Goal: Information Seeking & Learning: Learn about a topic

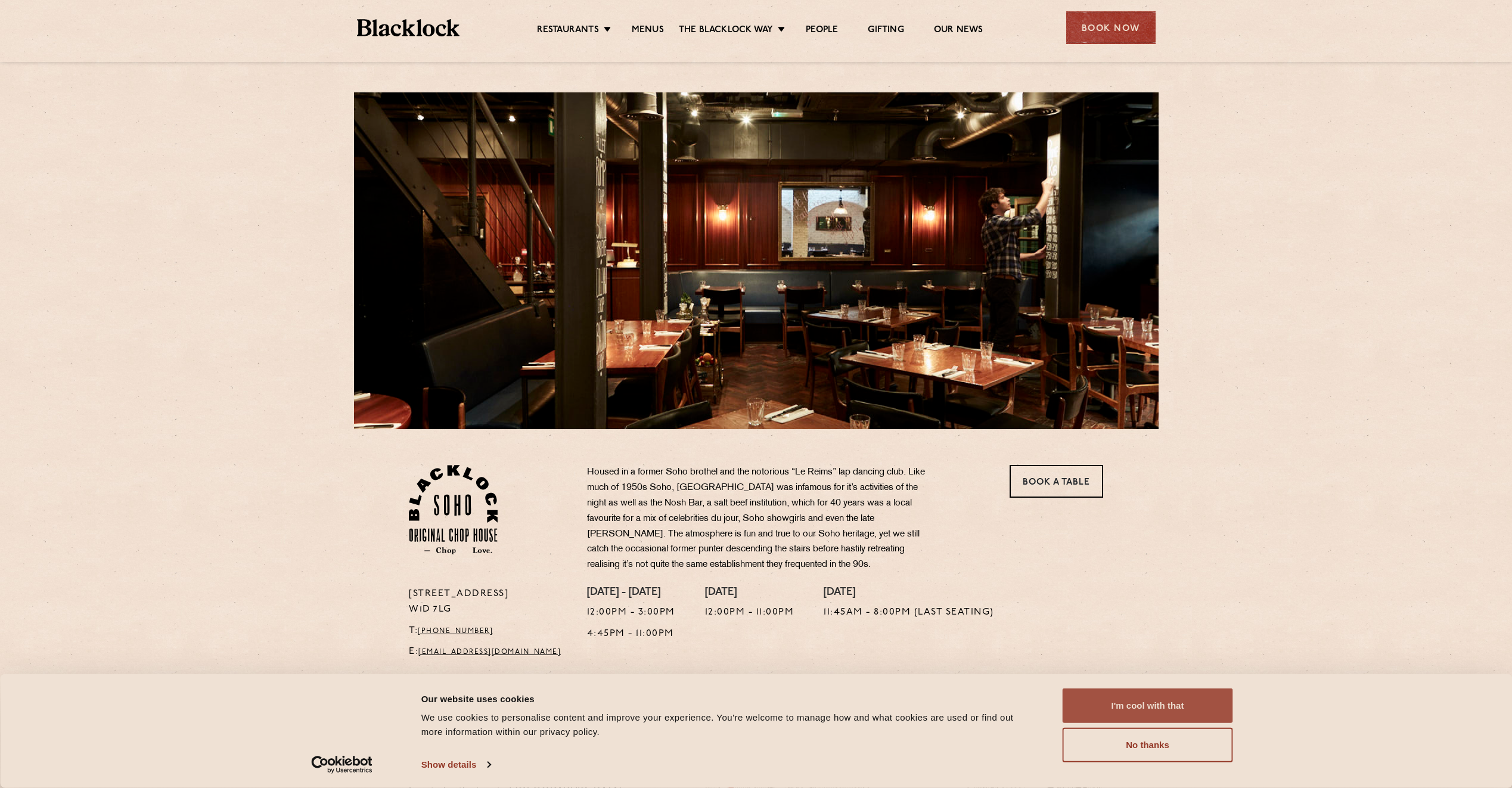
click at [1122, 711] on button "I'm cool with that" at bounding box center [1148, 705] width 170 height 35
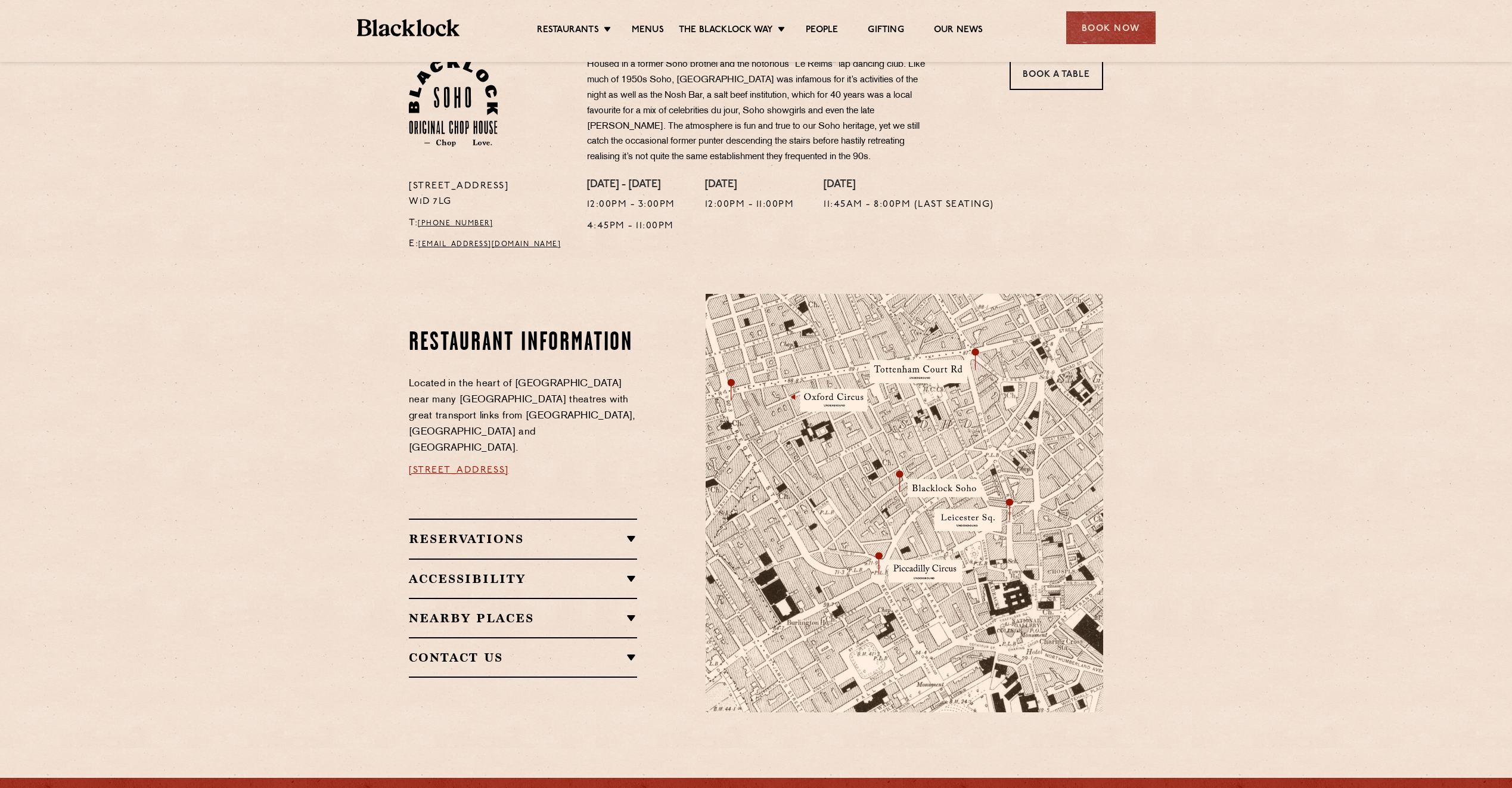
scroll to position [417, 0]
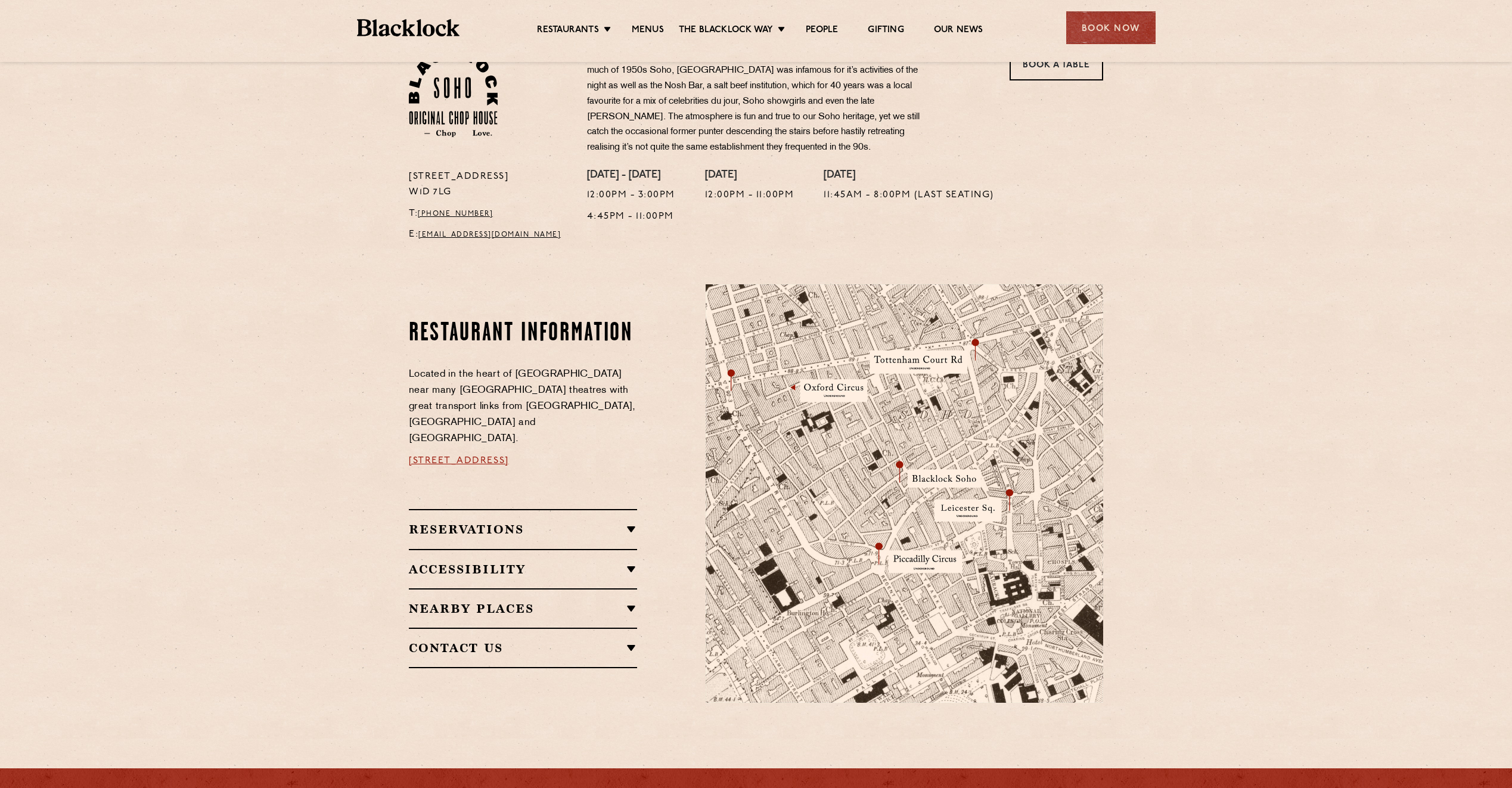
click at [634, 522] on h2 "Reservations" at bounding box center [523, 529] width 229 height 14
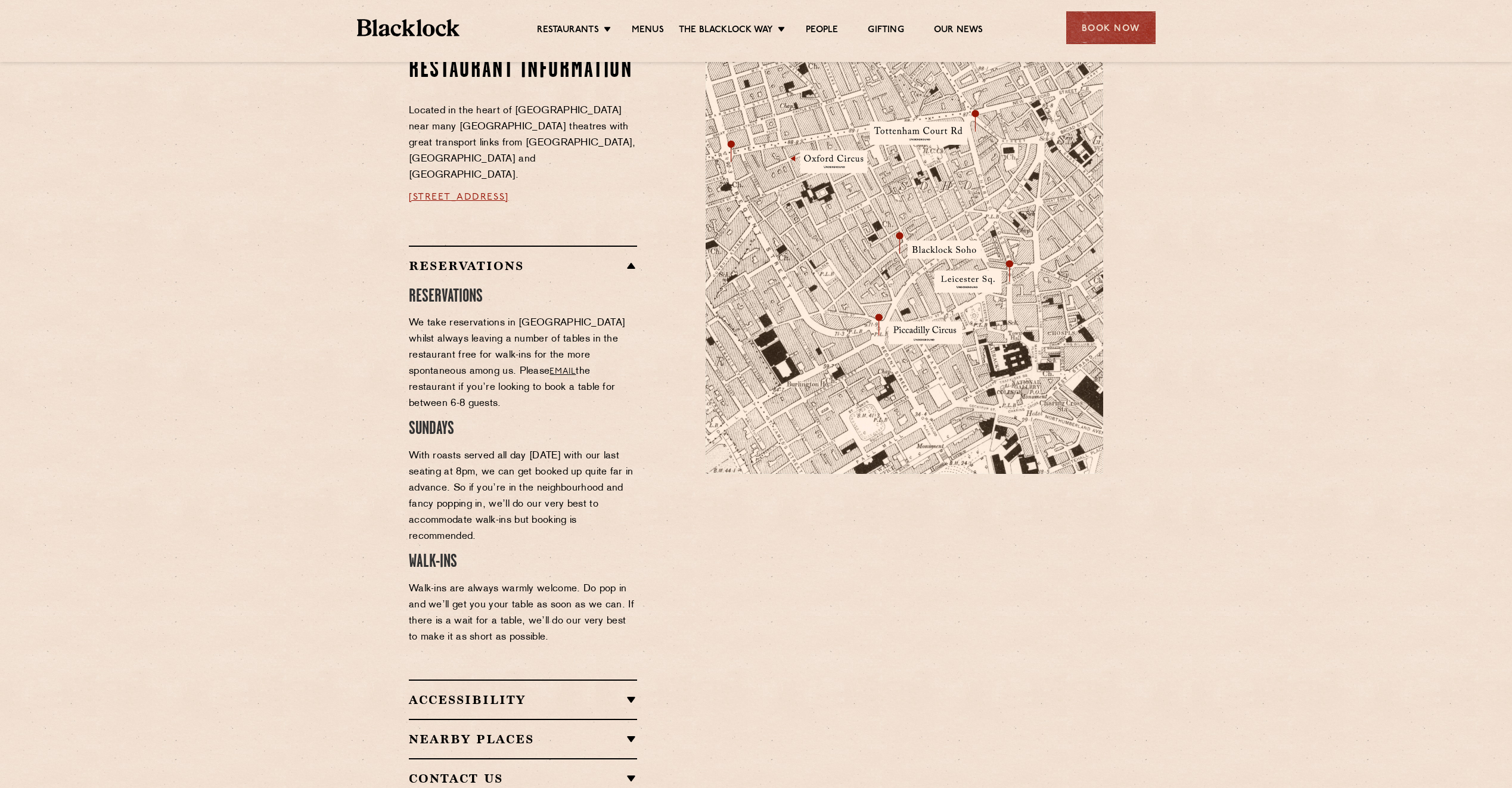
scroll to position [656, 0]
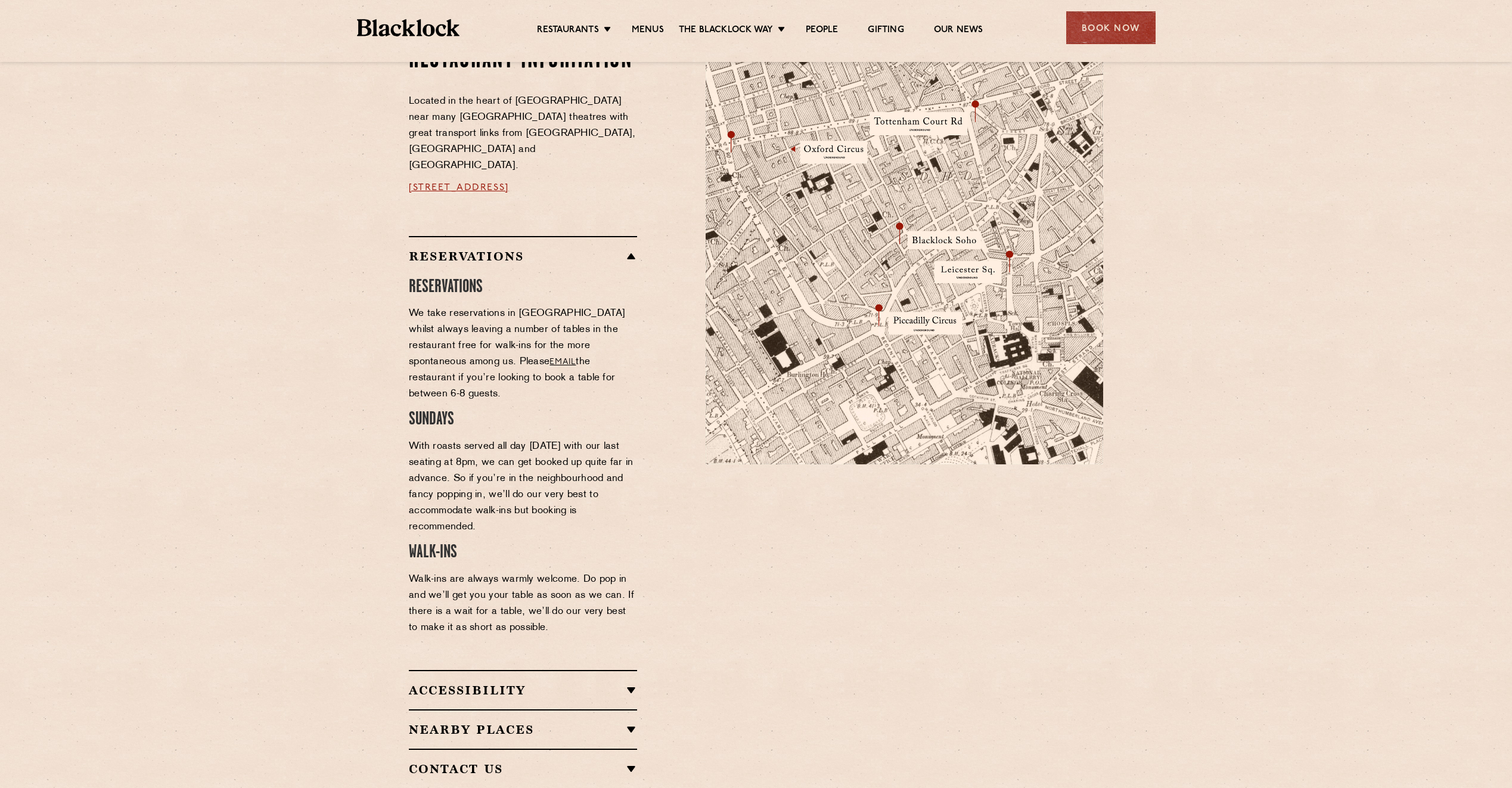
click at [638, 641] on div "Restaurant information Located in the heart of [GEOGRAPHIC_DATA] near many [GEO…" at bounding box center [548, 417] width 297 height 743
click at [632, 683] on h2 "Accessibility" at bounding box center [523, 690] width 229 height 14
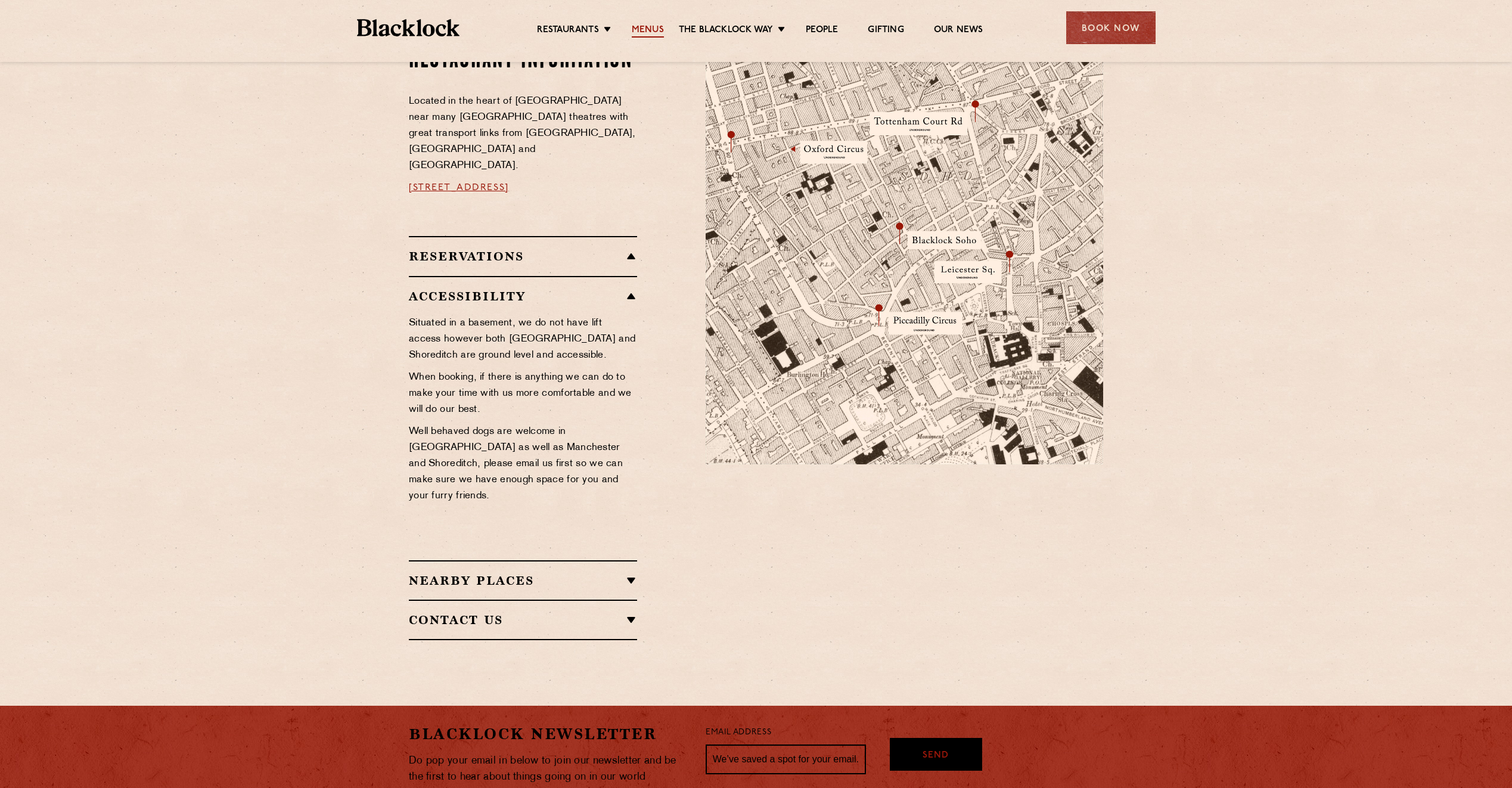
click at [662, 28] on link "Menus" at bounding box center [648, 31] width 33 height 13
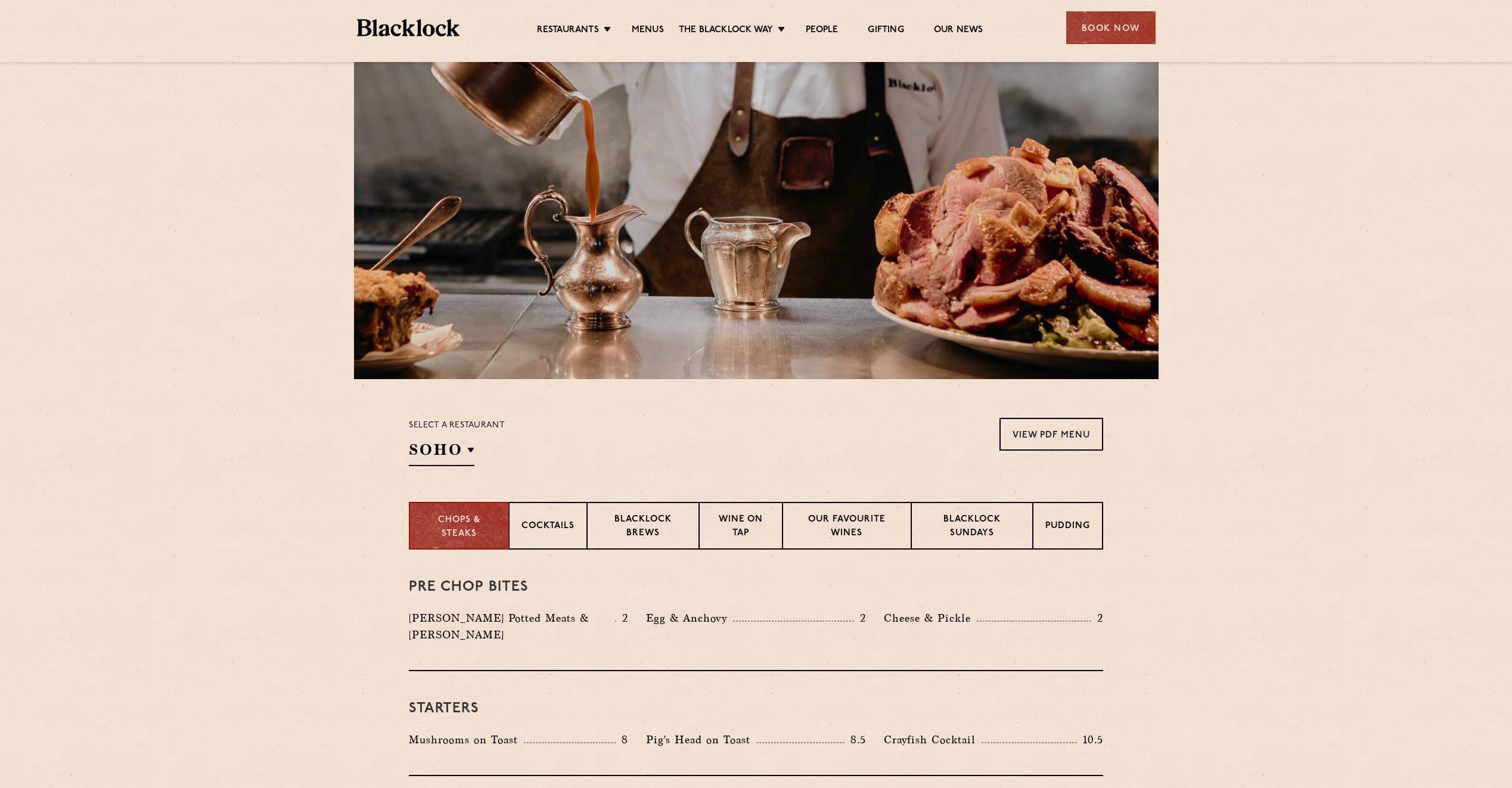
scroll to position [60, 0]
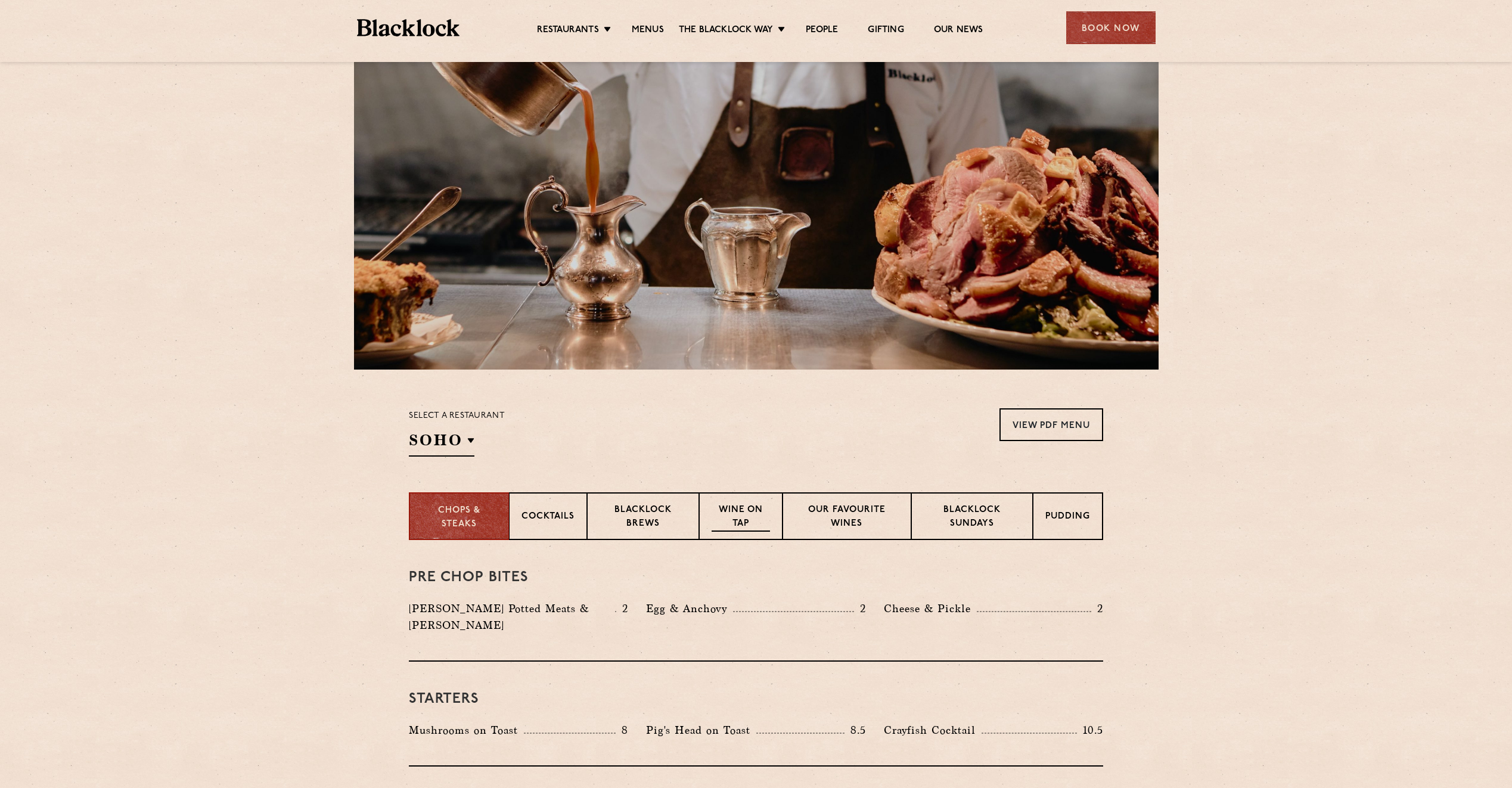
click at [737, 520] on p "Wine on Tap" at bounding box center [740, 518] width 58 height 28
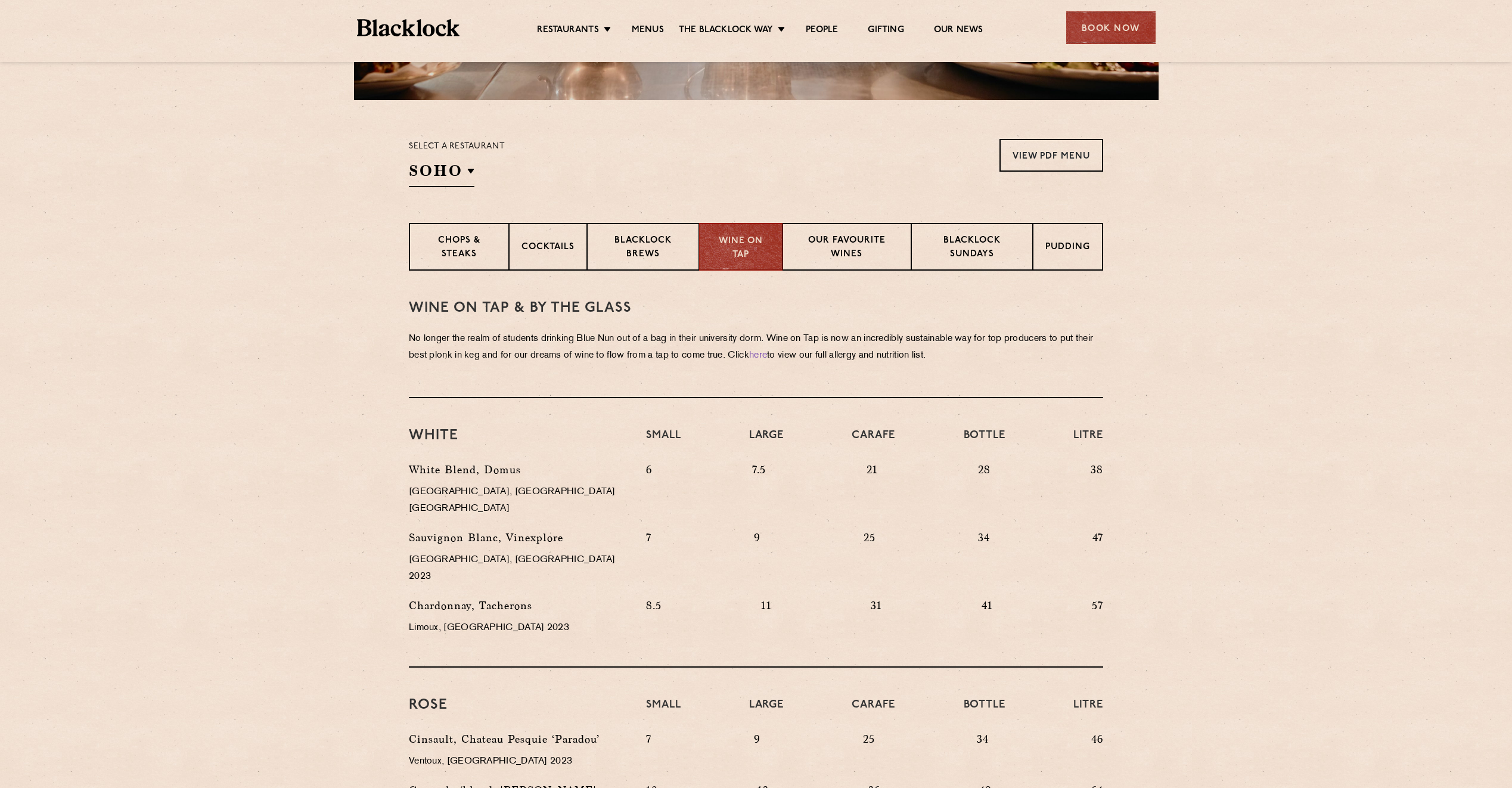
scroll to position [357, 0]
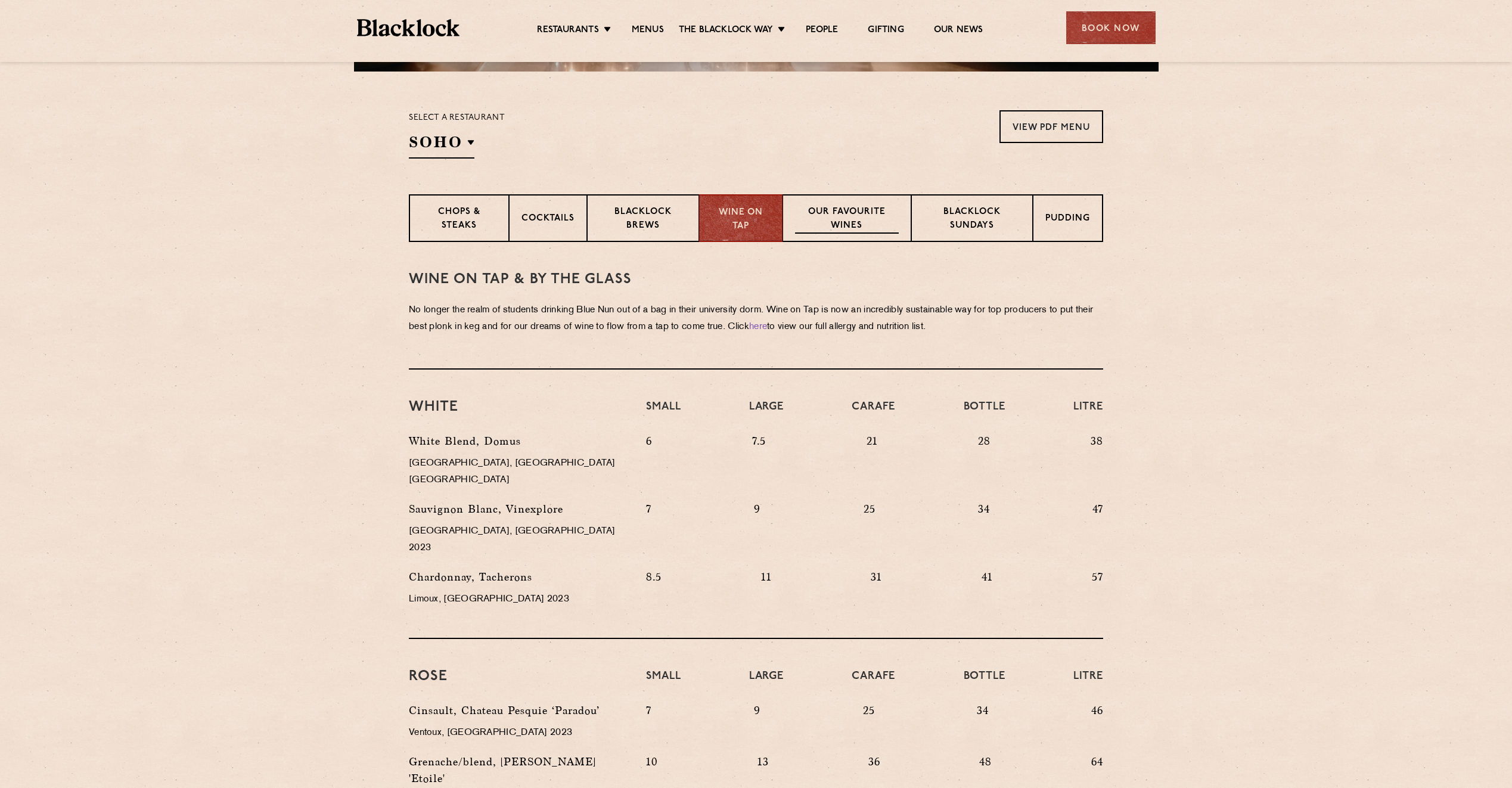
click at [850, 213] on p "Our favourite wines" at bounding box center [846, 219] width 103 height 28
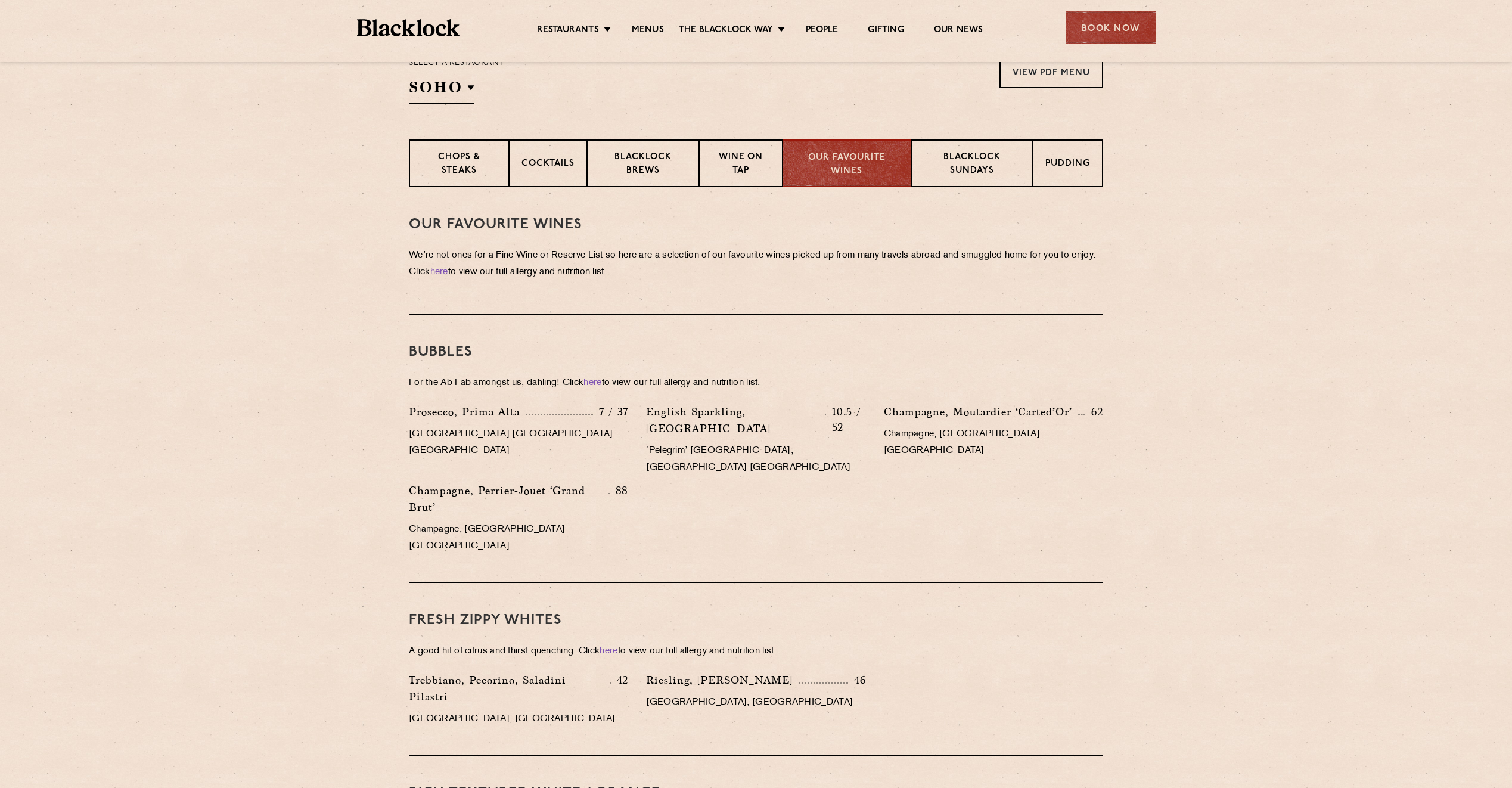
scroll to position [239, 0]
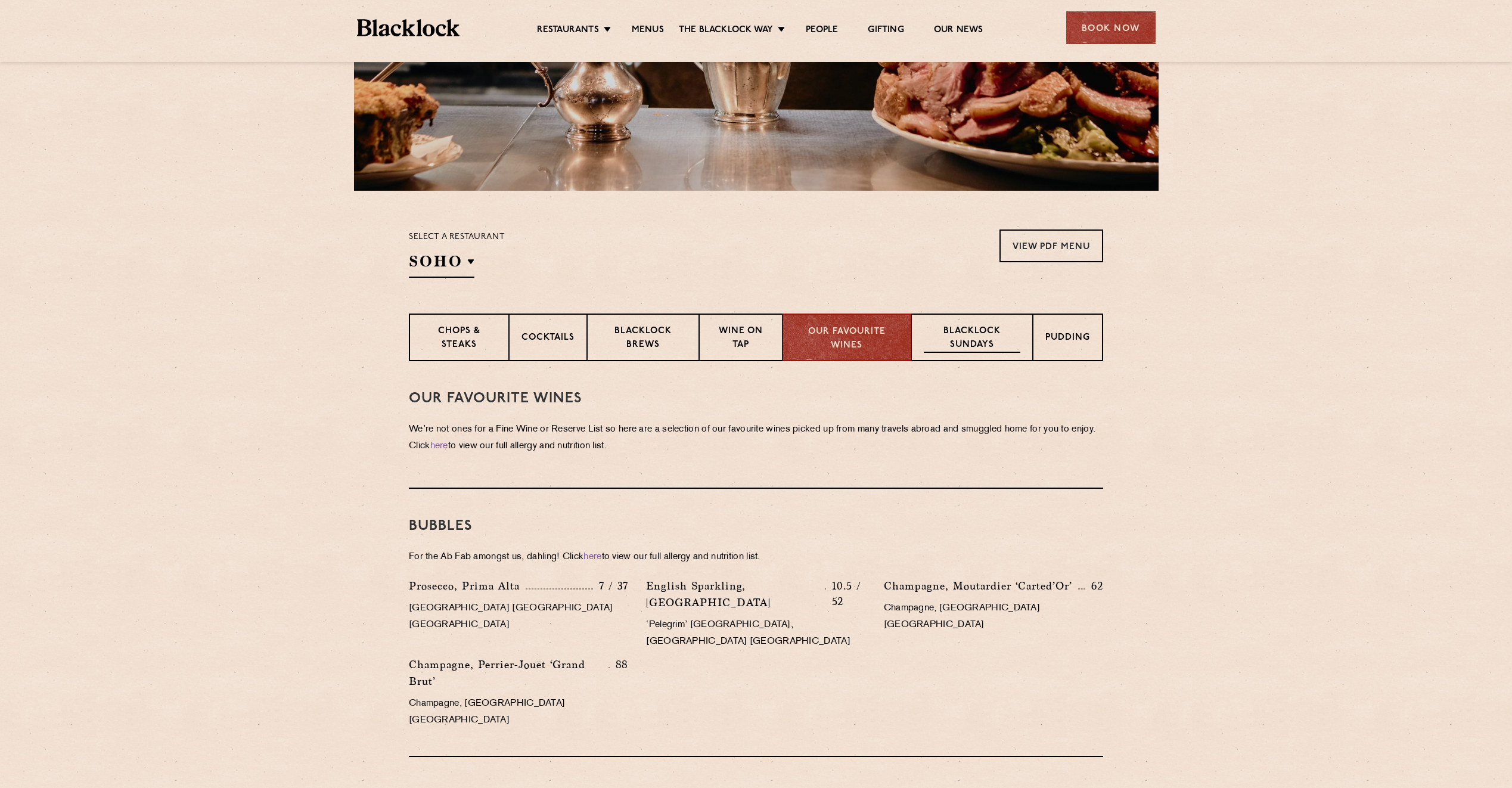
click at [962, 337] on p "Blacklock Sundays" at bounding box center [972, 339] width 97 height 28
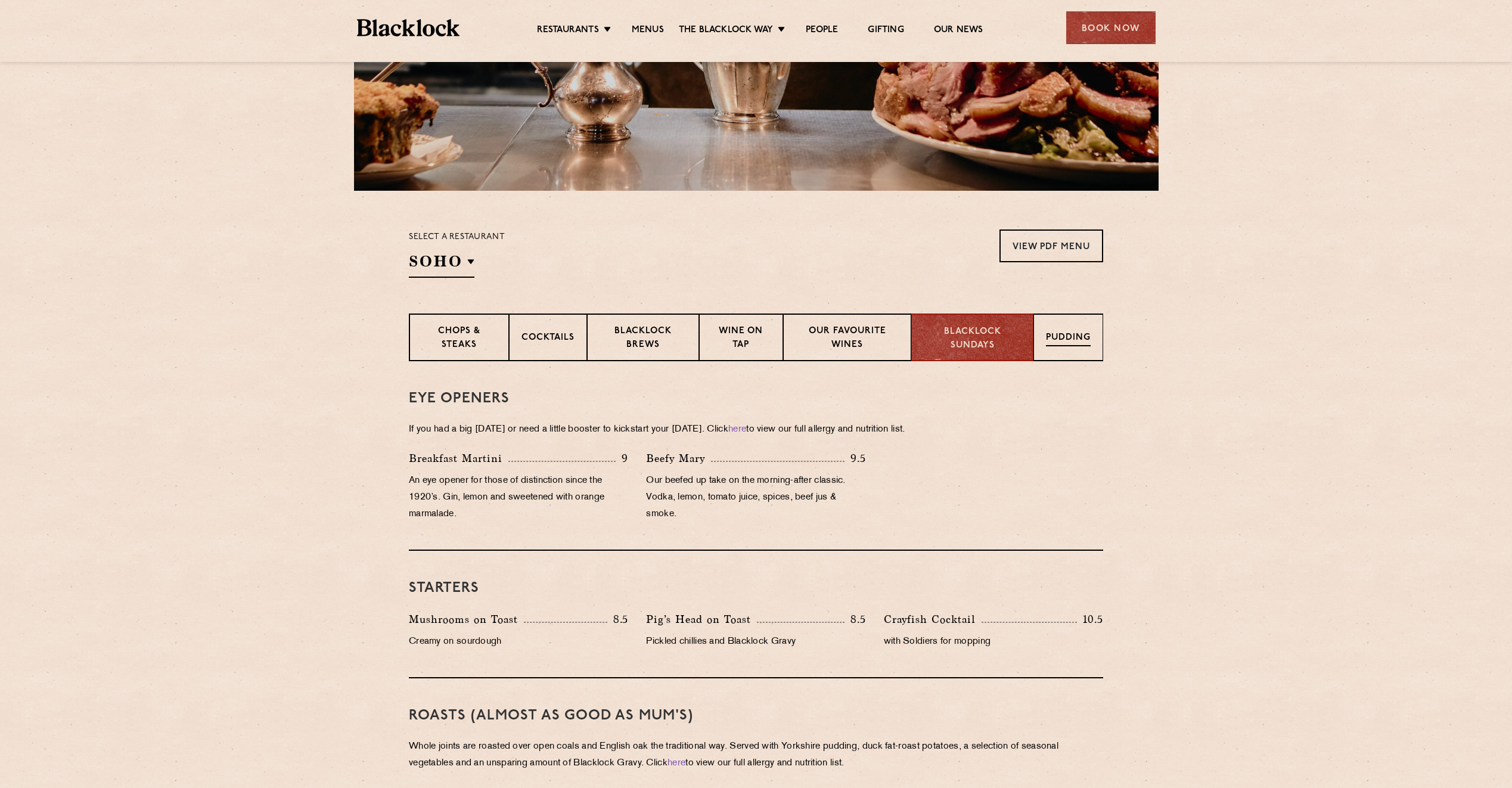
click at [1065, 336] on p "Pudding" at bounding box center [1069, 339] width 45 height 15
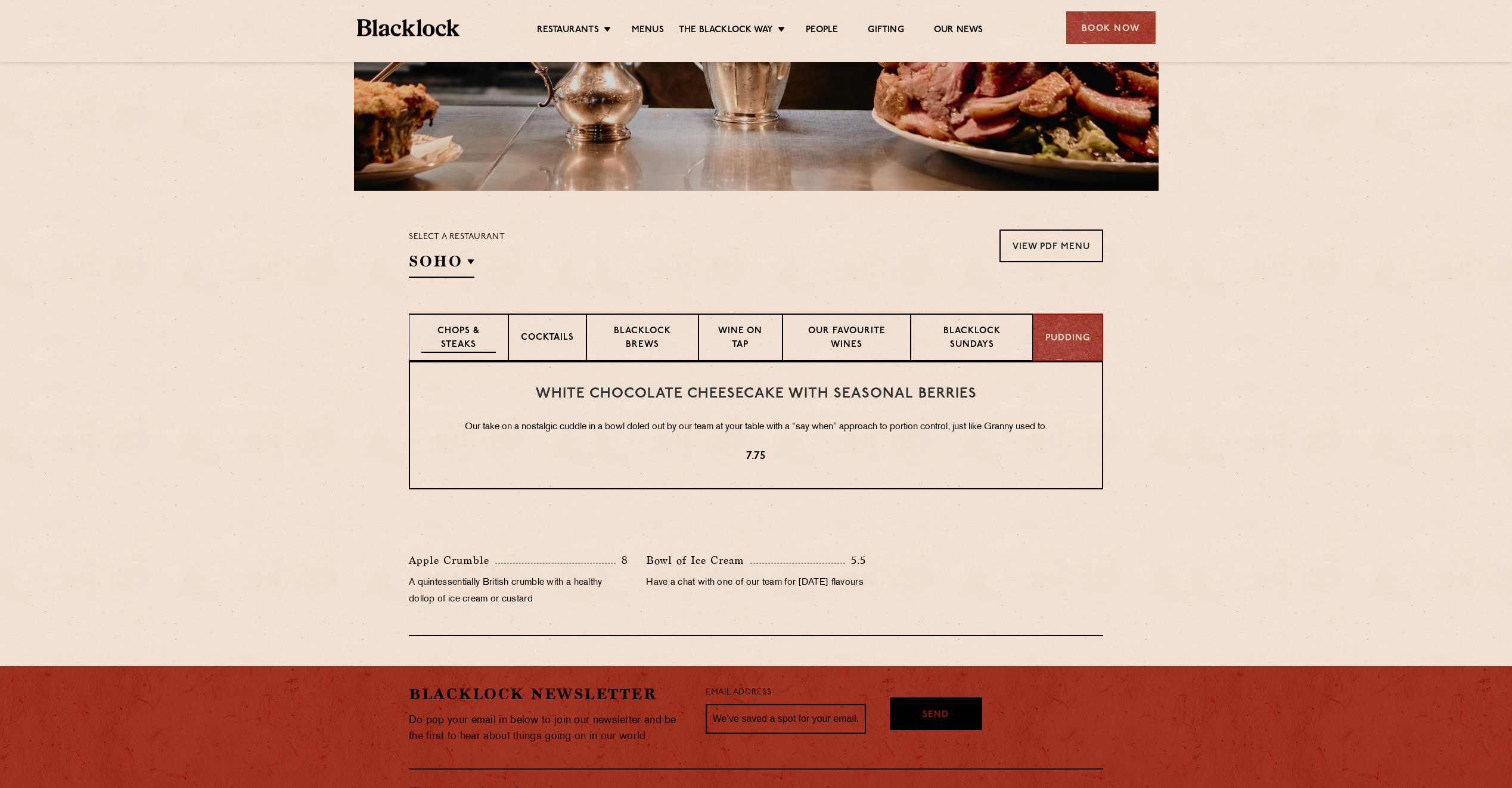
click at [470, 337] on p "Chops & Steaks" at bounding box center [459, 339] width 74 height 28
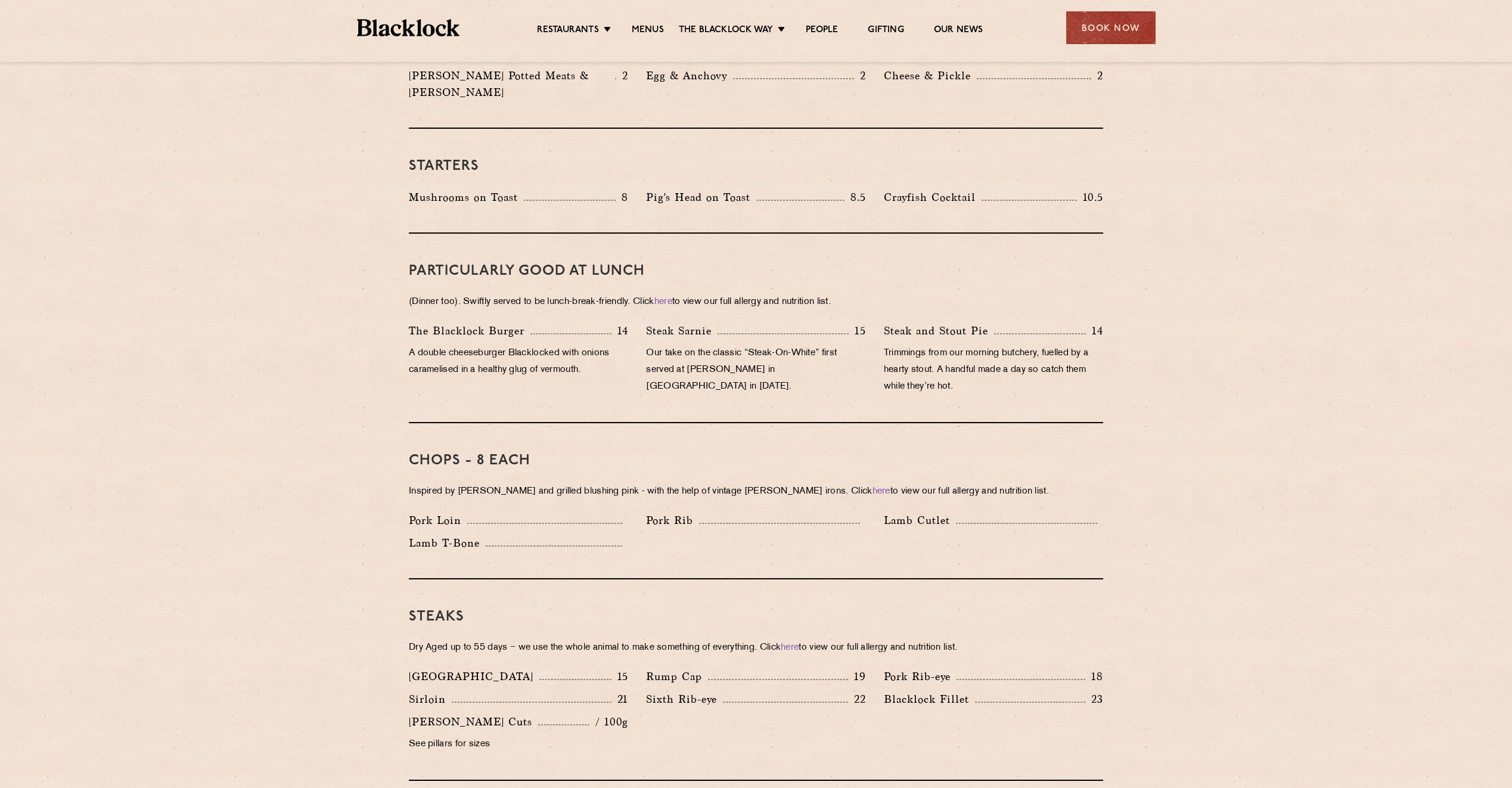
scroll to position [596, 0]
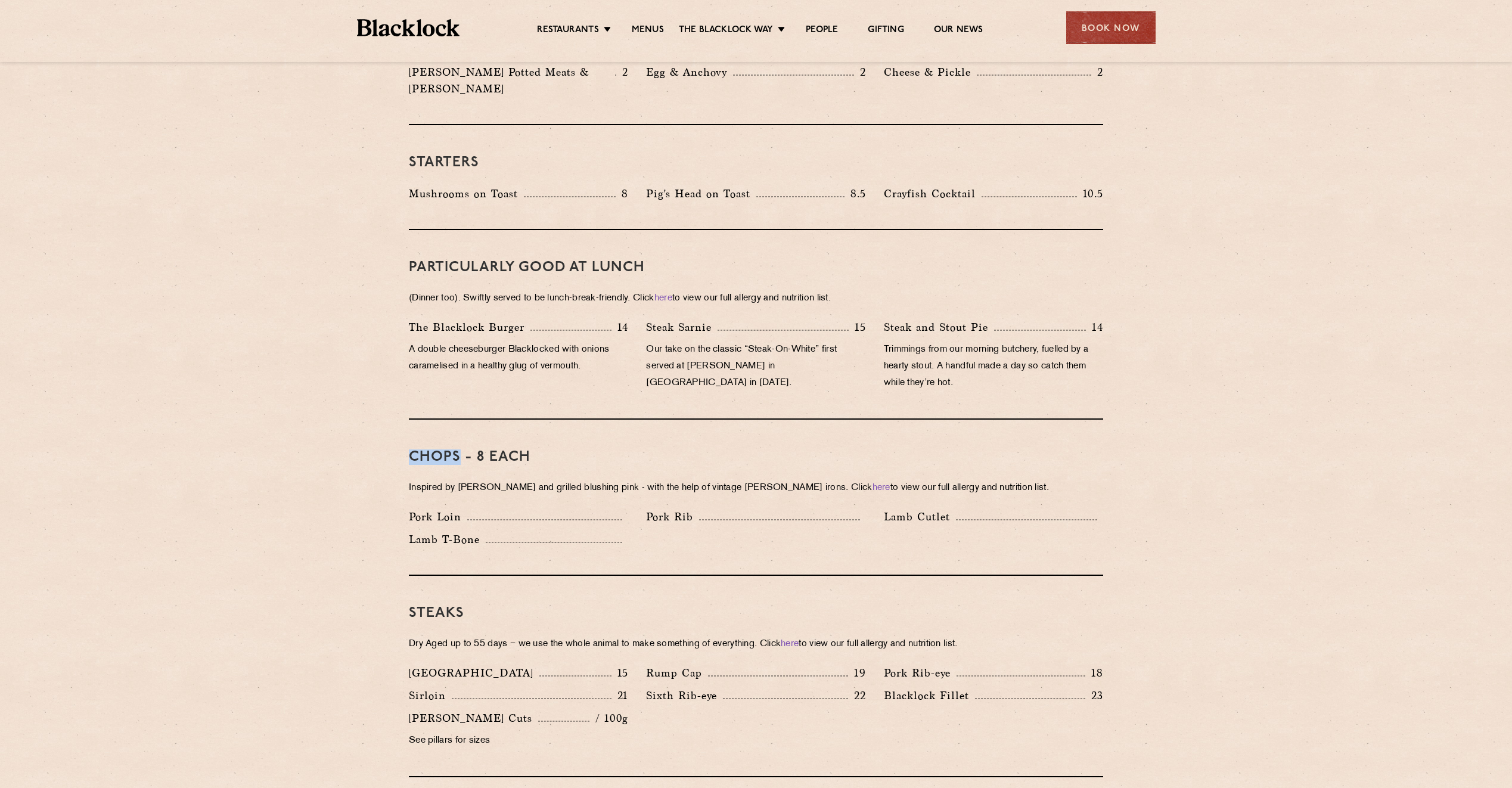
drag, startPoint x: 460, startPoint y: 442, endPoint x: 412, endPoint y: 444, distance: 48.0
click at [412, 449] on h3 "Chops - 8 each" at bounding box center [756, 457] width 694 height 15
copy h3 "Chops"
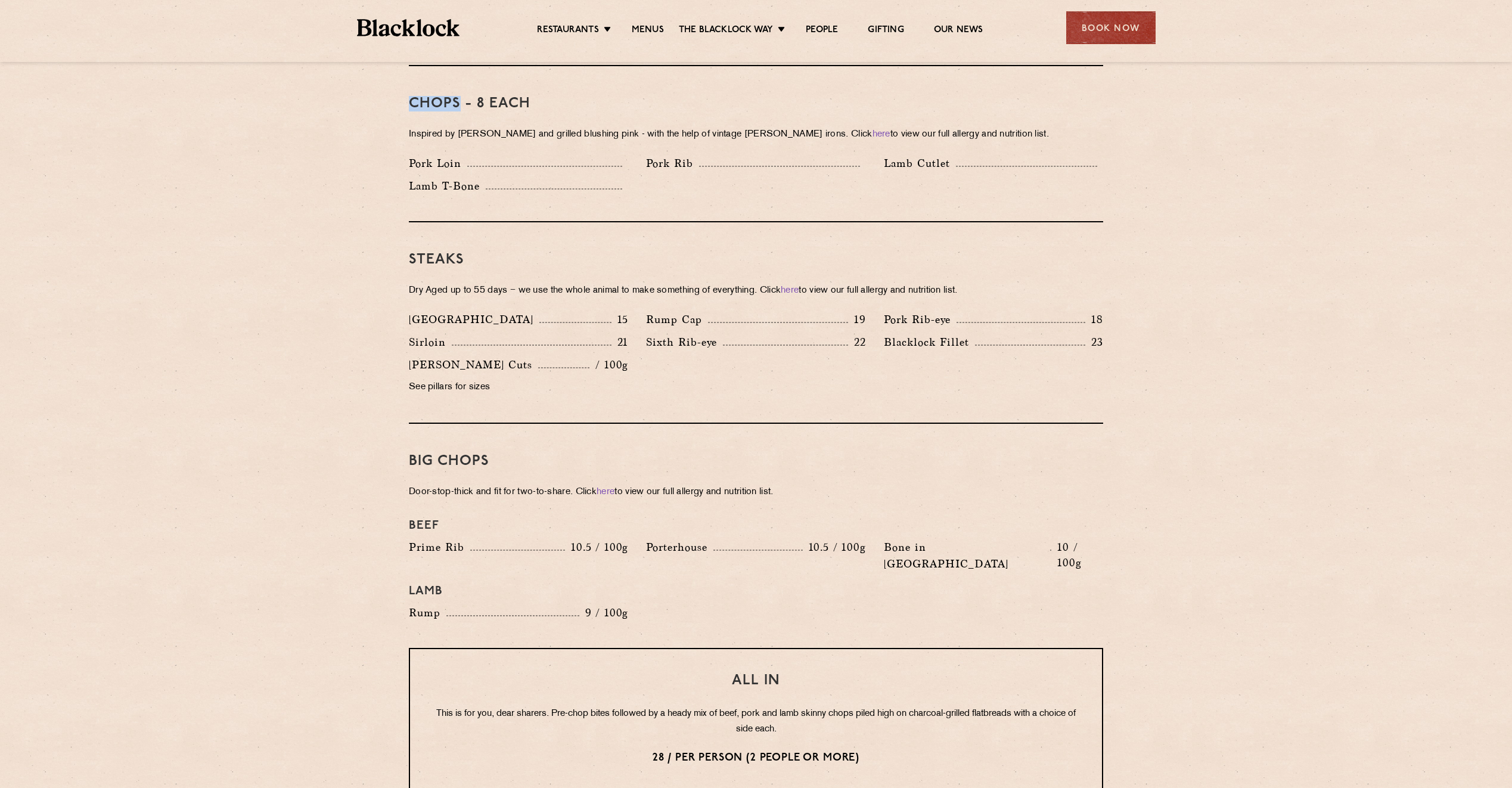
scroll to position [954, 0]
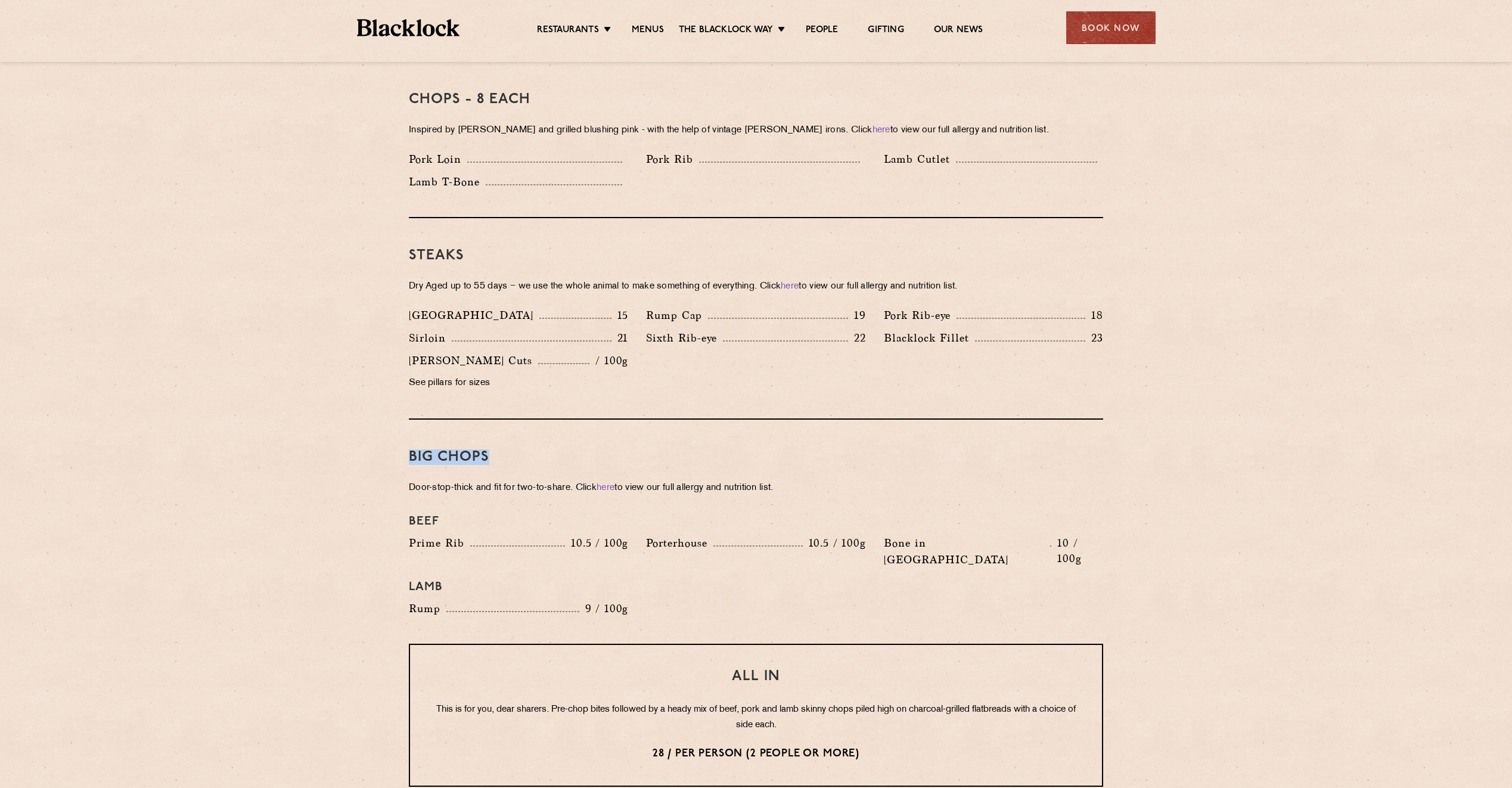
drag, startPoint x: 488, startPoint y: 447, endPoint x: 405, endPoint y: 439, distance: 83.4
click at [405, 439] on div "Pre Chop Bites Blacklock Potted Meats & Kimchi 2 Egg & Anchovy 2 Cheese & Pickl…" at bounding box center [756, 504] width 724 height 1715
copy h3 "Big Chops"
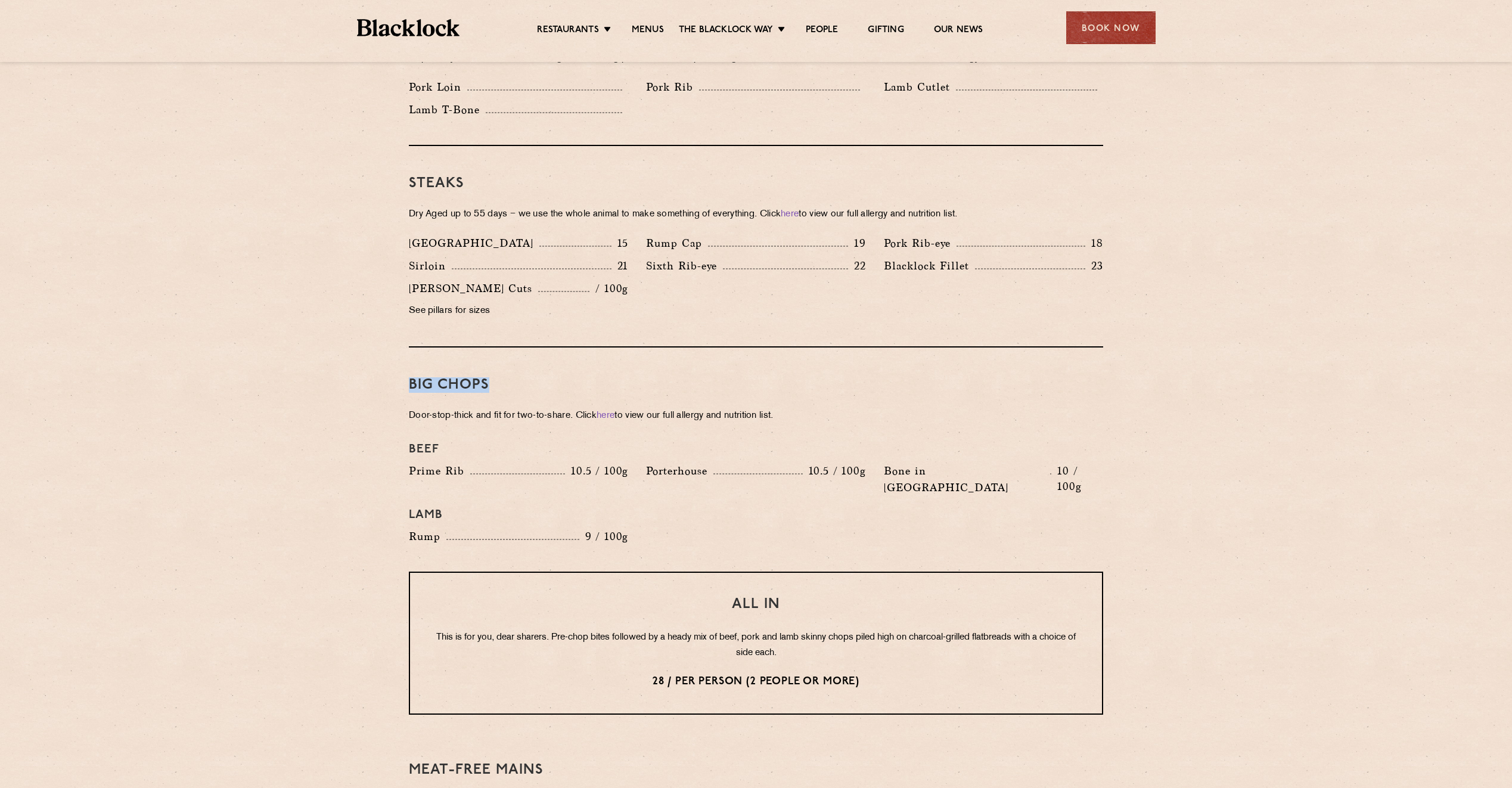
scroll to position [1132, 0]
